Goal: Navigation & Orientation: Find specific page/section

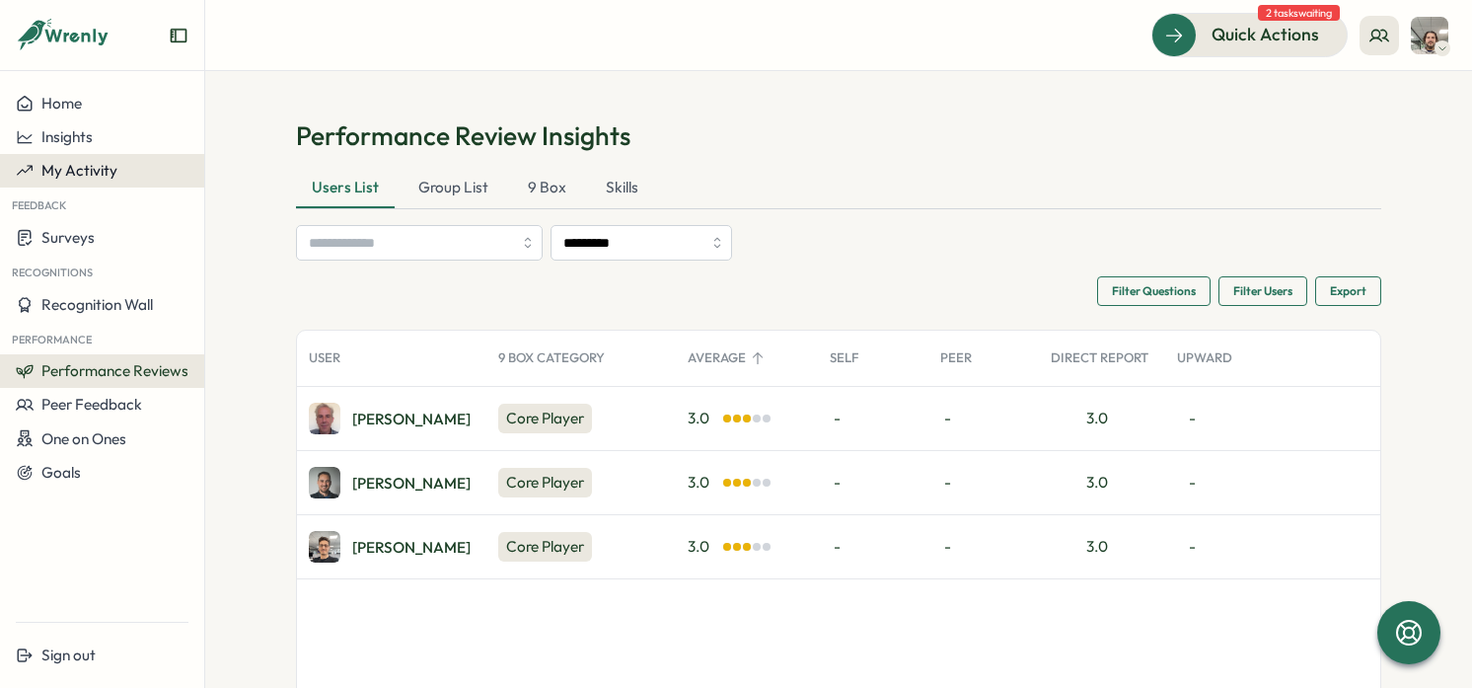
click at [101, 177] on span "My Activity" at bounding box center [79, 170] width 76 height 19
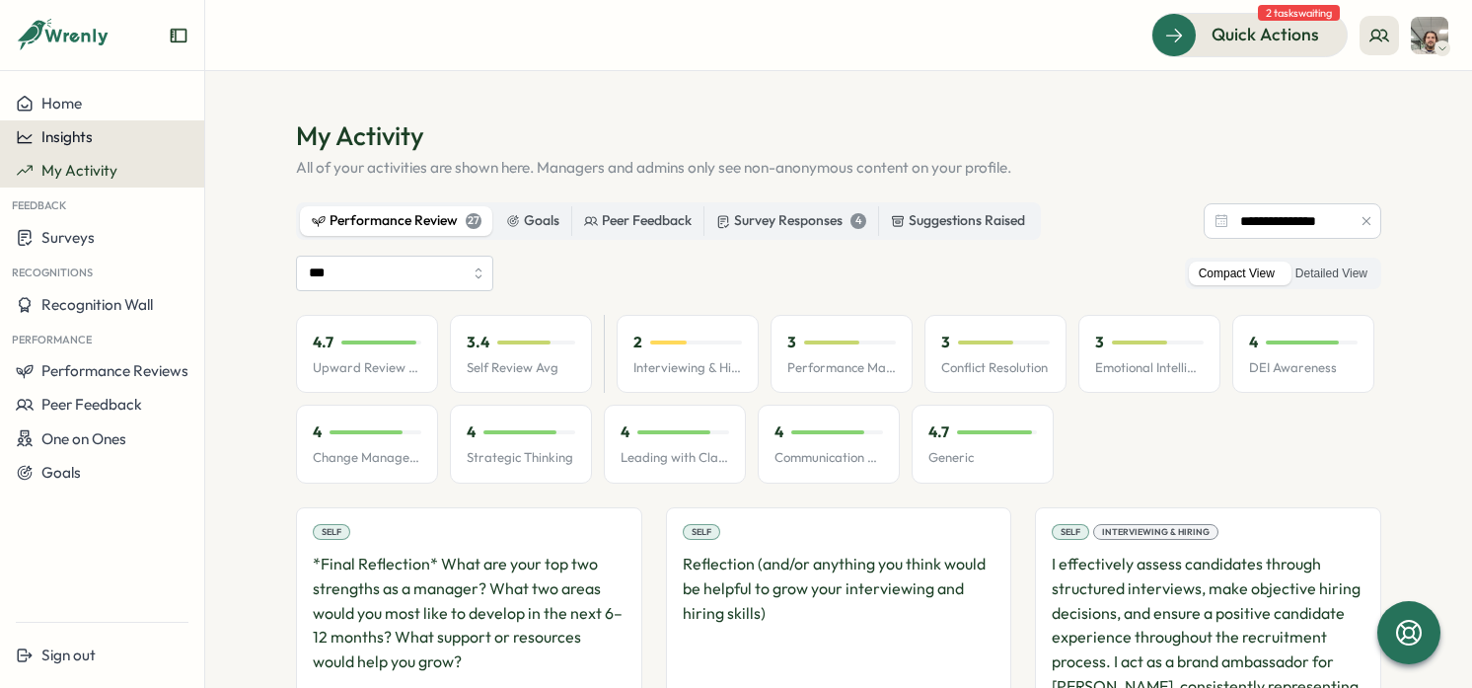
click at [95, 131] on div "Insights" at bounding box center [102, 137] width 173 height 18
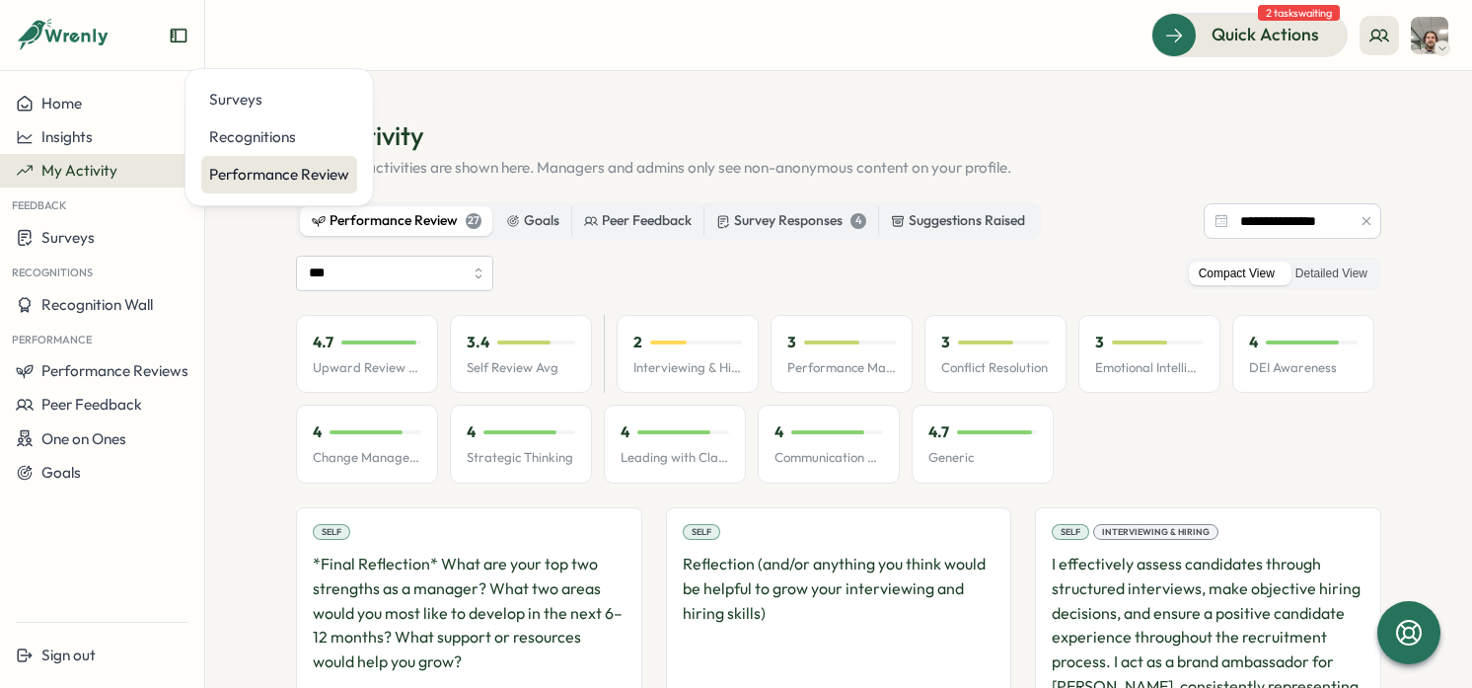
click at [313, 162] on div "Performance Review" at bounding box center [279, 174] width 156 height 37
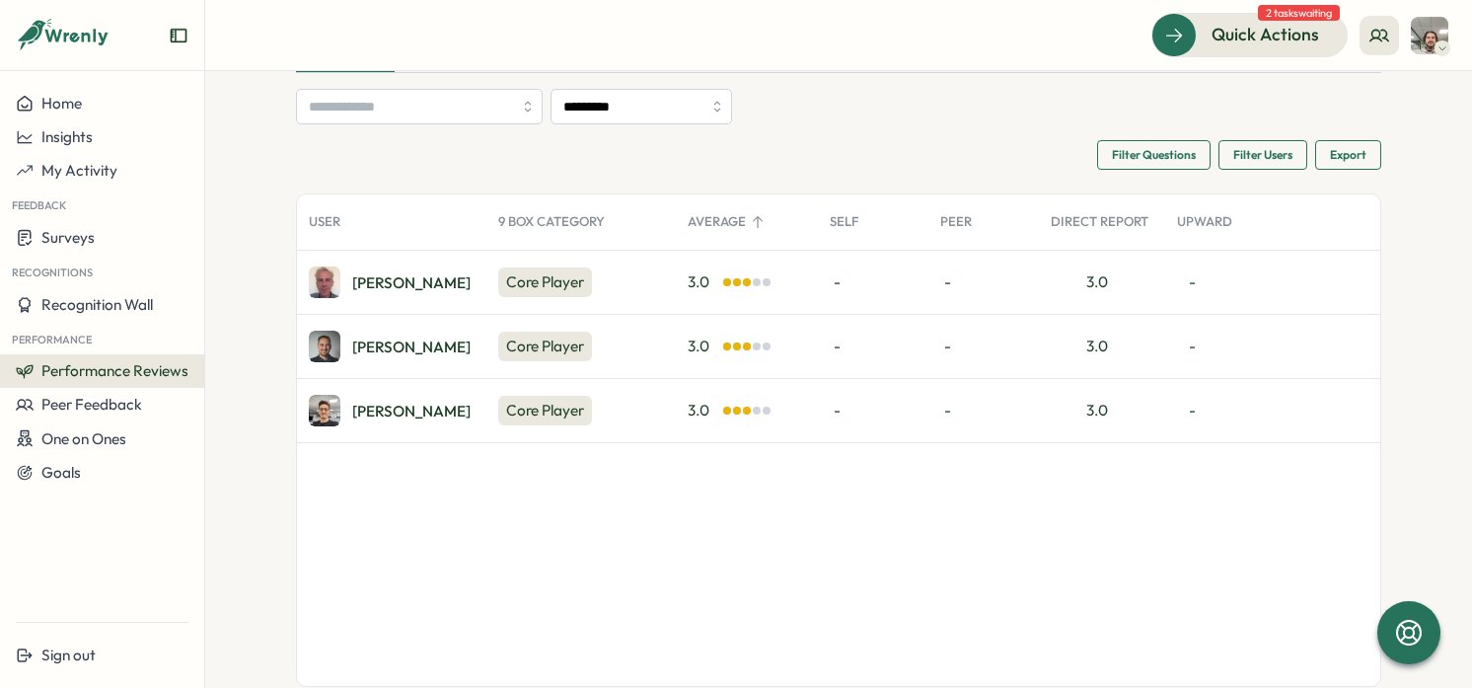
scroll to position [183, 0]
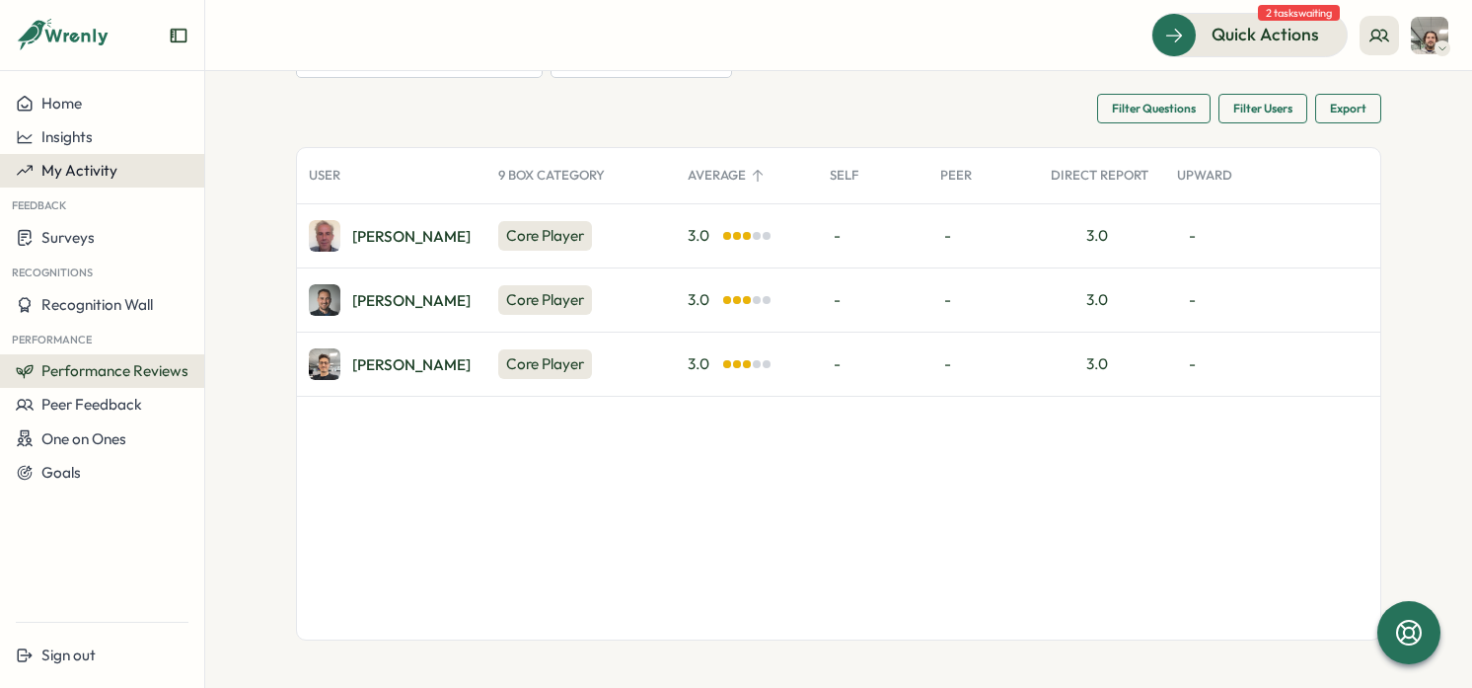
click at [98, 173] on span "My Activity" at bounding box center [79, 170] width 76 height 19
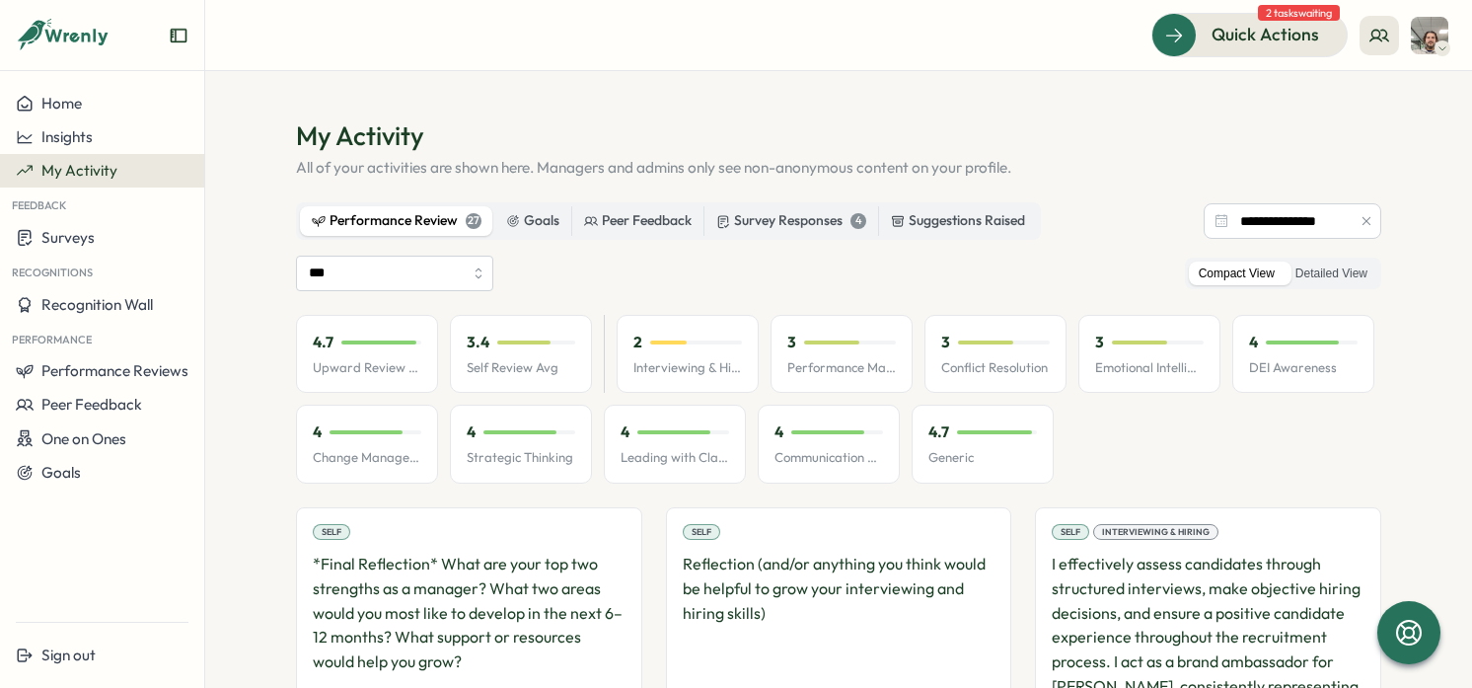
click at [914, 74] on section "**********" at bounding box center [838, 379] width 1267 height 617
click at [651, 277] on div "*** Compact View Detailed View" at bounding box center [838, 274] width 1085 height 36
click at [755, 157] on p "All of your activities are shown here. Managers and admins only see non-anonymo…" at bounding box center [838, 168] width 1085 height 22
click at [112, 139] on div "Insights" at bounding box center [102, 137] width 173 height 18
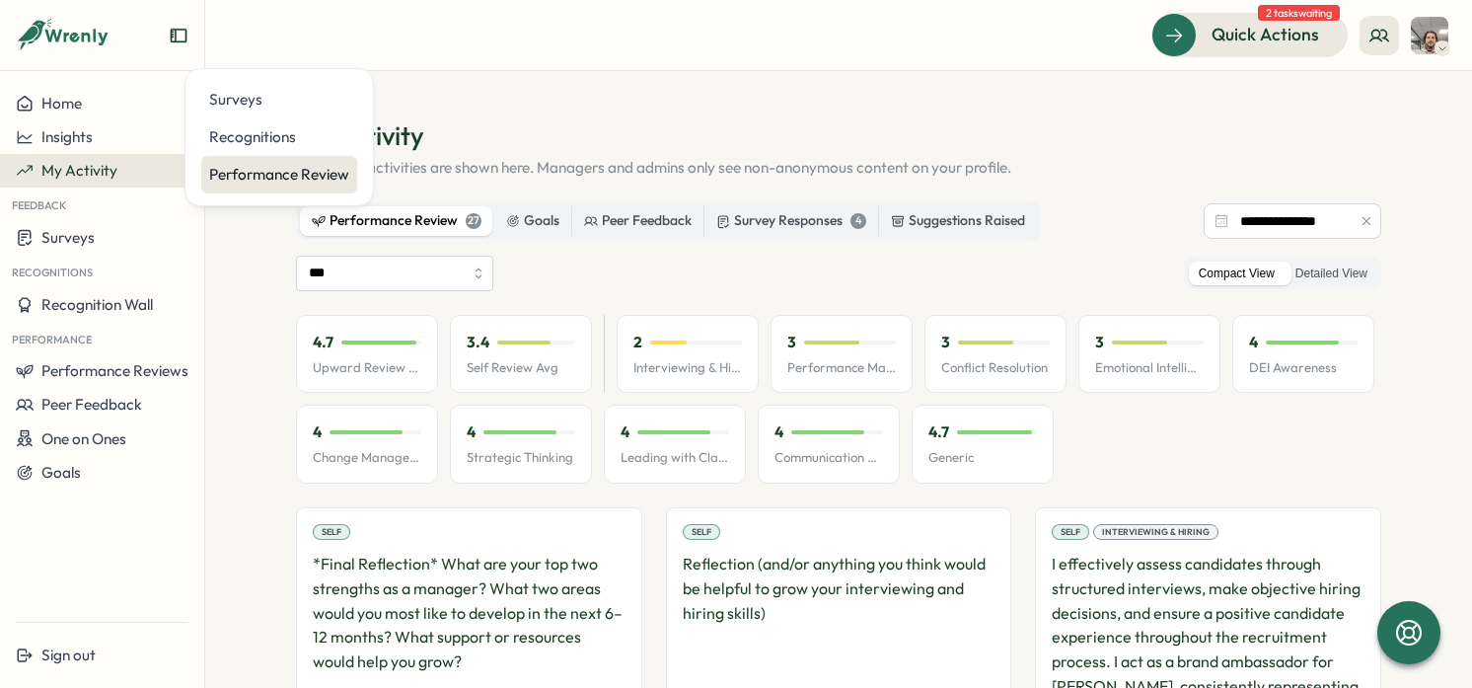
click at [268, 178] on div "Performance Review" at bounding box center [279, 175] width 140 height 22
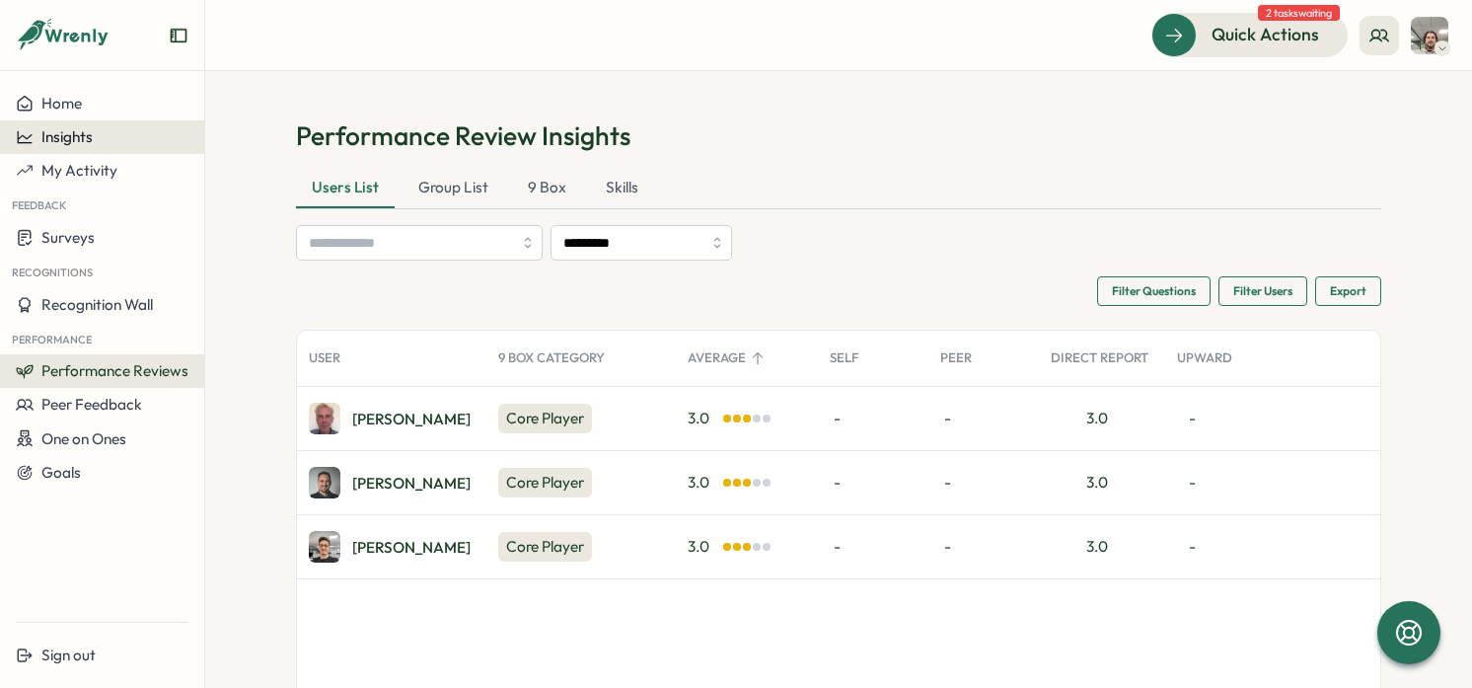
click at [86, 139] on span "Insights" at bounding box center [66, 136] width 51 height 19
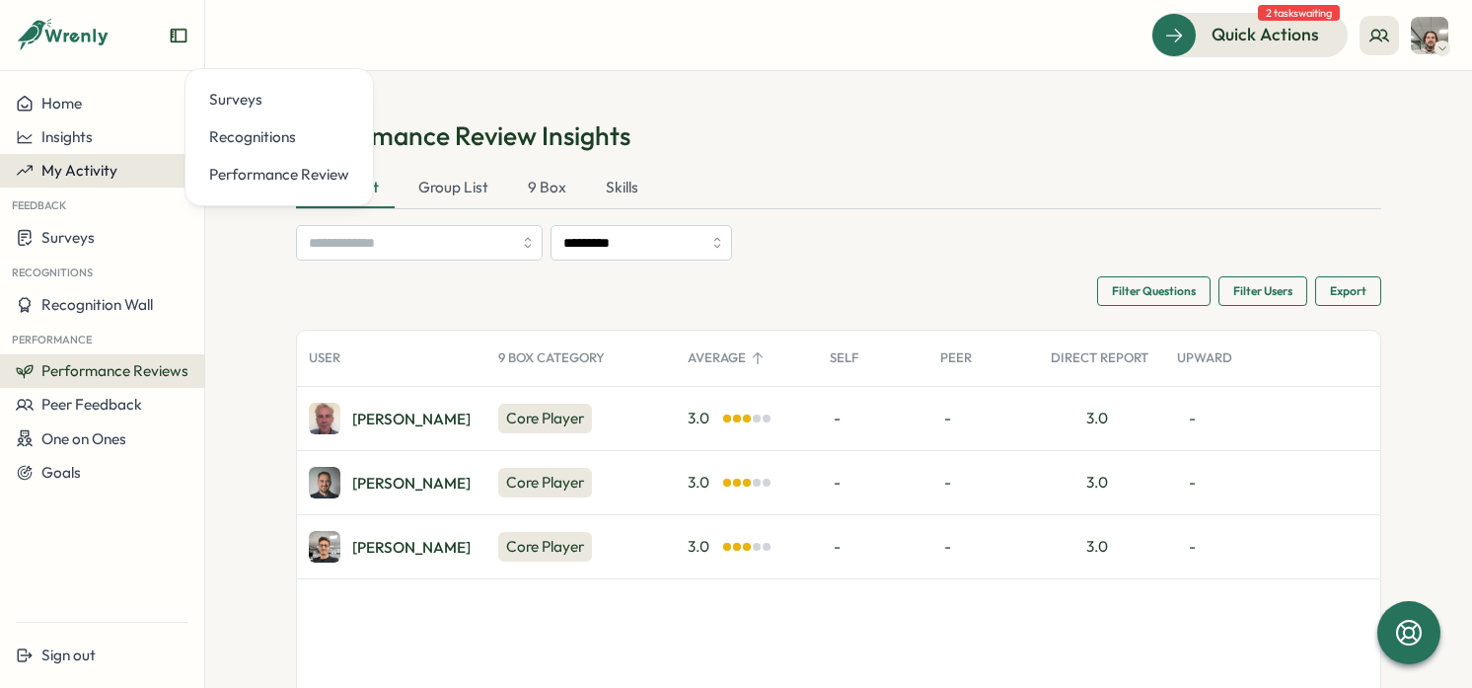
click at [105, 169] on span "My Activity" at bounding box center [79, 170] width 76 height 19
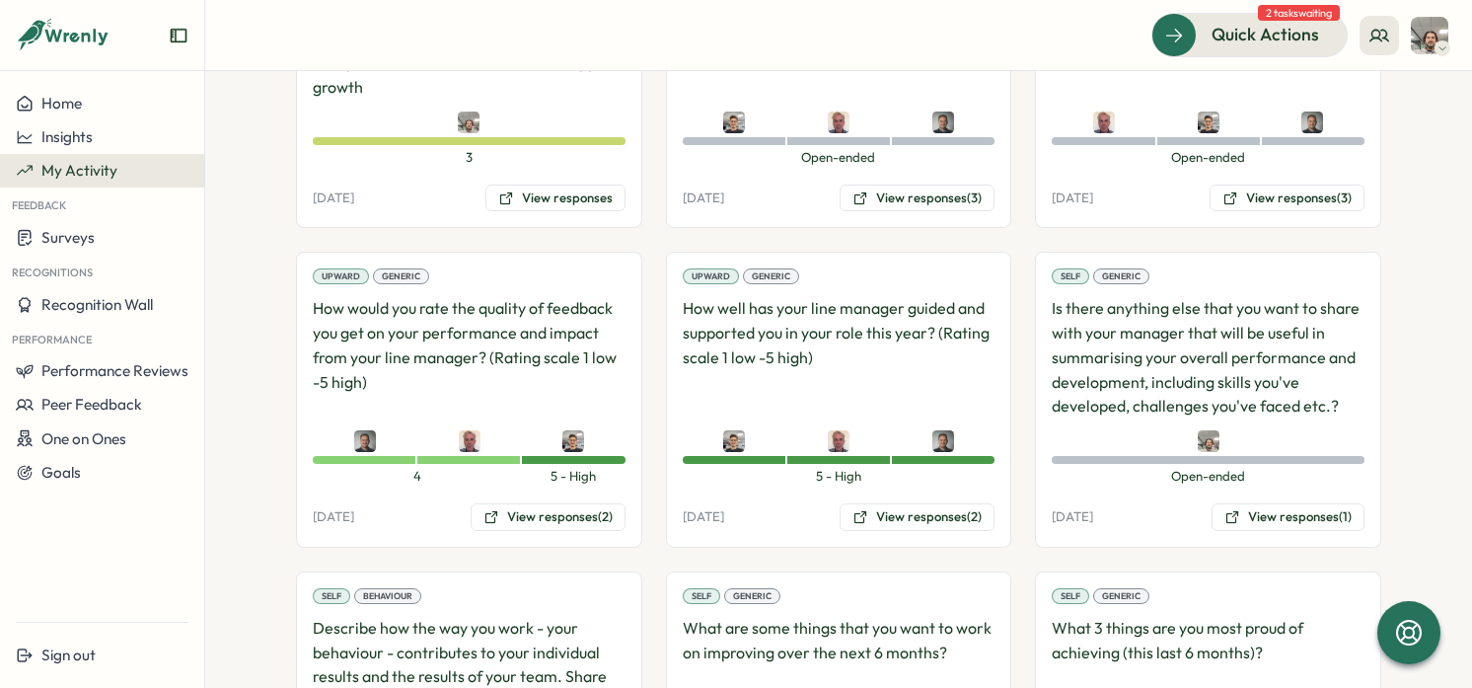
scroll to position [2417, 0]
